Goal: Transaction & Acquisition: Download file/media

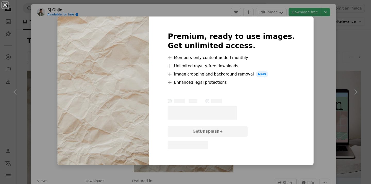
scroll to position [411, 0]
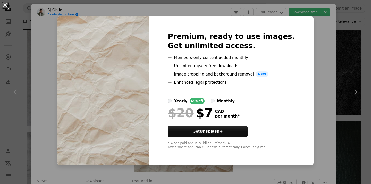
click at [5, 4] on button "An X shape" at bounding box center [5, 5] width 6 height 6
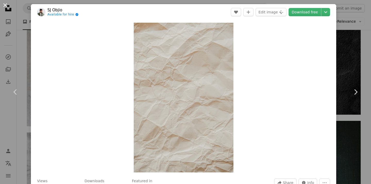
click at [6, 5] on button "An X shape" at bounding box center [5, 5] width 6 height 6
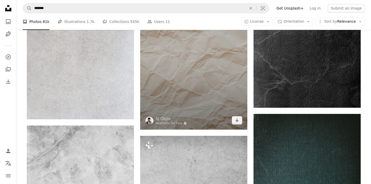
scroll to position [419, 0]
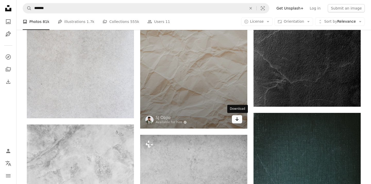
click at [238, 121] on icon "Arrow pointing down" at bounding box center [237, 119] width 4 height 6
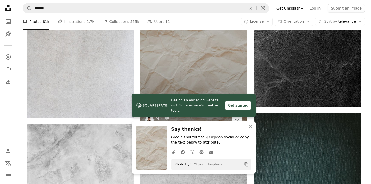
click at [215, 78] on img at bounding box center [193, 48] width 107 height 161
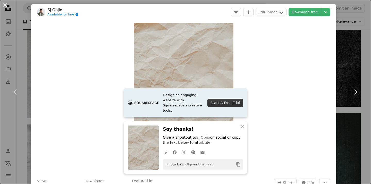
click at [3, 4] on button "An X shape" at bounding box center [5, 5] width 6 height 6
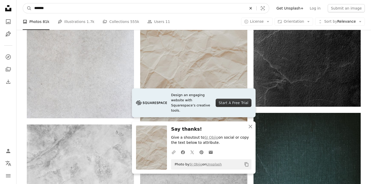
click at [256, 11] on button "An X shape" at bounding box center [250, 8] width 11 height 10
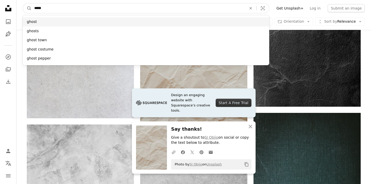
type input "*****"
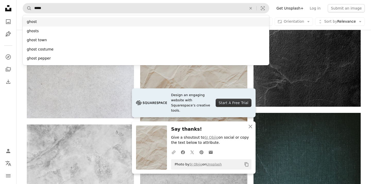
click at [204, 20] on div "ghost" at bounding box center [146, 21] width 247 height 9
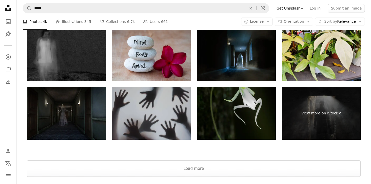
scroll to position [1026, 0]
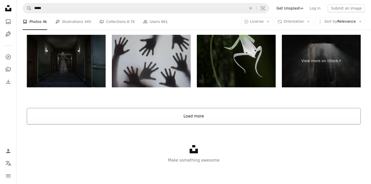
click at [162, 117] on button "Load more" at bounding box center [194, 116] width 334 height 16
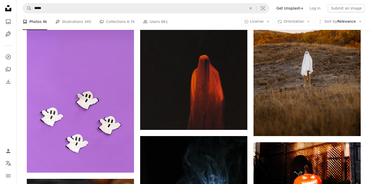
scroll to position [4793, 0]
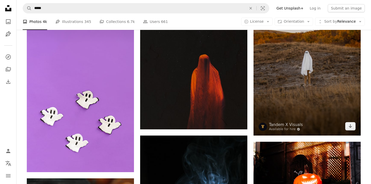
click at [279, 100] on img at bounding box center [307, 55] width 107 height 161
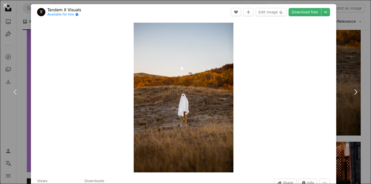
click at [6, 6] on button "An X shape" at bounding box center [5, 5] width 6 height 6
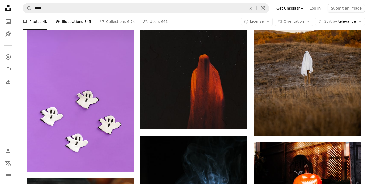
click at [71, 24] on link "Pen Tool Illustrations 345" at bounding box center [73, 21] width 36 height 16
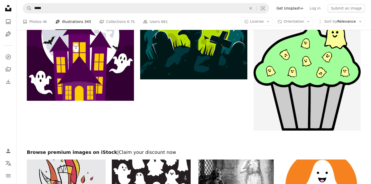
scroll to position [984, 0]
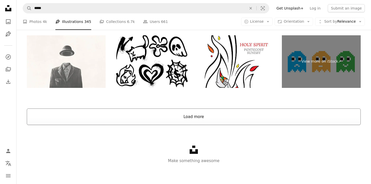
click at [121, 119] on button "Load more" at bounding box center [194, 116] width 334 height 16
